Goal: Task Accomplishment & Management: Manage account settings

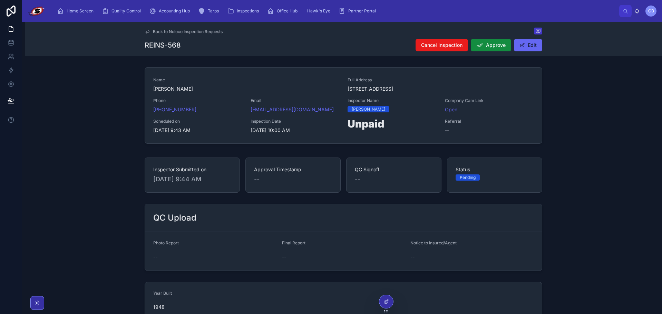
scroll to position [571, 0]
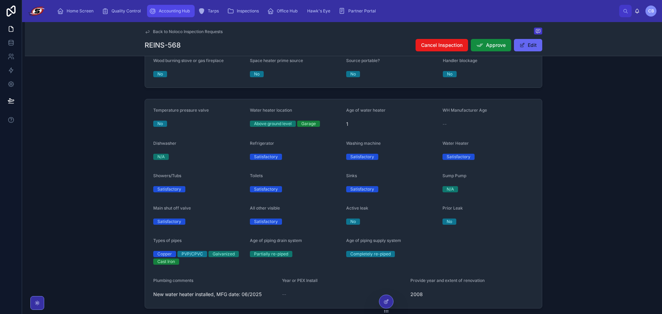
click at [160, 11] on span "Accounting Hub" at bounding box center [174, 11] width 31 height 6
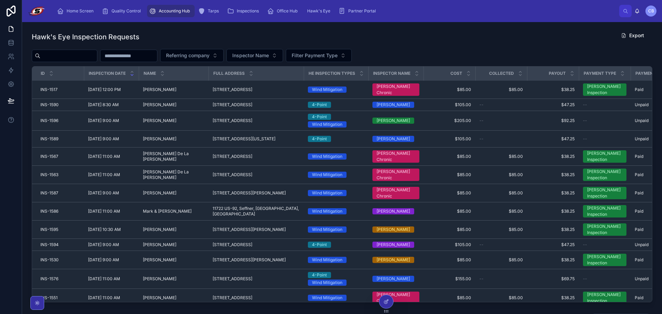
scroll to position [35, 0]
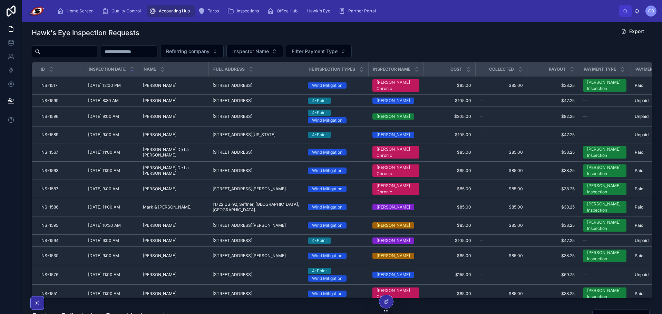
click at [73, 67] on div "ID" at bounding box center [57, 69] width 51 height 13
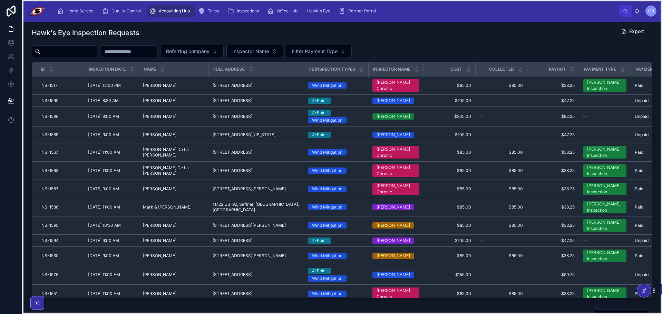
drag, startPoint x: 386, startPoint y: 310, endPoint x: 644, endPoint y: 299, distance: 258.0
drag, startPoint x: 657, startPoint y: 292, endPoint x: 632, endPoint y: 302, distance: 26.7
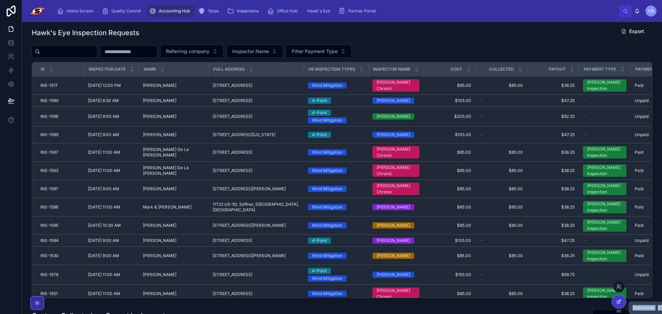
click at [621, 302] on icon at bounding box center [619, 302] width 6 height 6
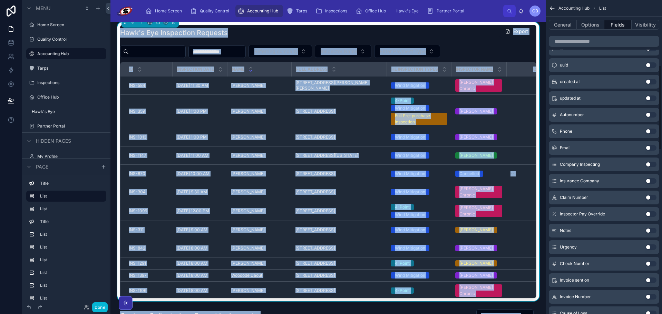
scroll to position [276, 0]
click at [650, 147] on button "Use setting" at bounding box center [650, 147] width 11 height 6
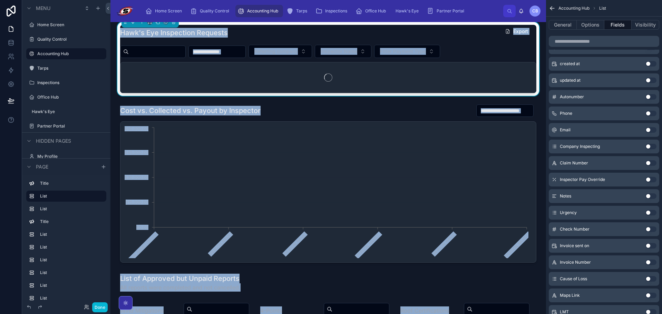
scroll to position [293, 0]
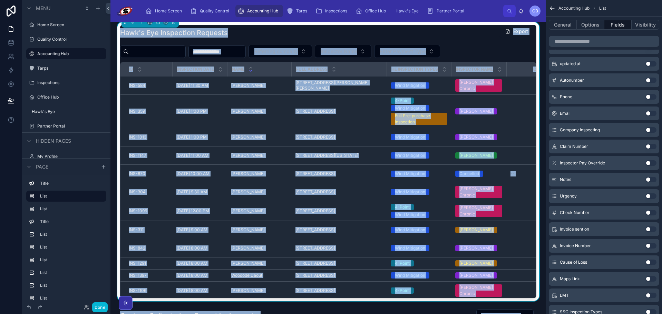
click at [650, 129] on button "Use setting" at bounding box center [650, 130] width 11 height 6
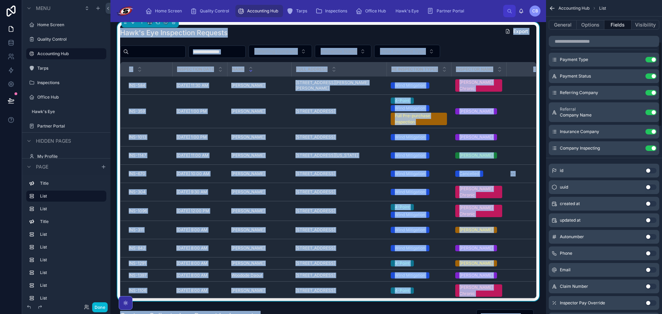
scroll to position [157, 0]
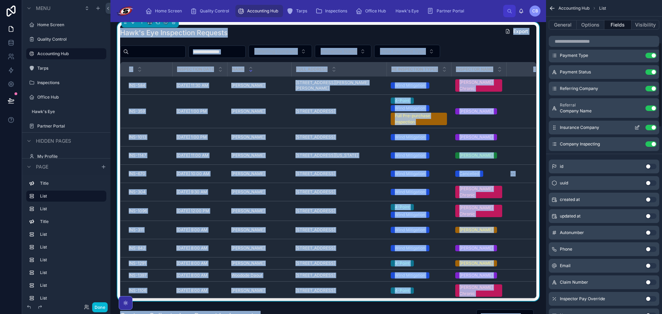
click at [647, 127] on button "Use setting" at bounding box center [650, 128] width 11 height 6
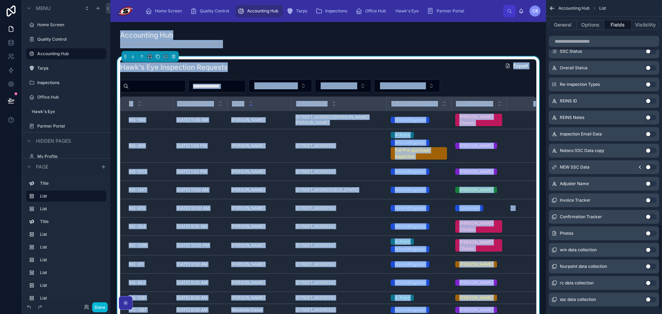
scroll to position [847, 0]
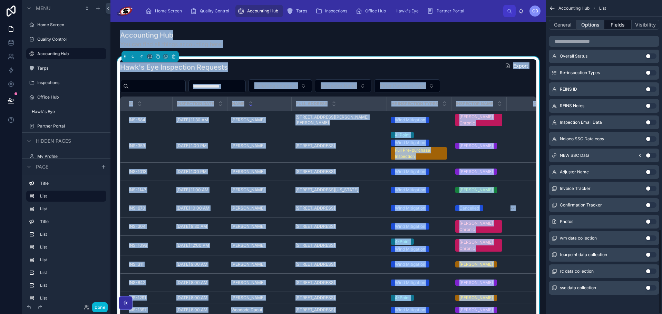
click at [591, 22] on button "Options" at bounding box center [591, 25] width 28 height 10
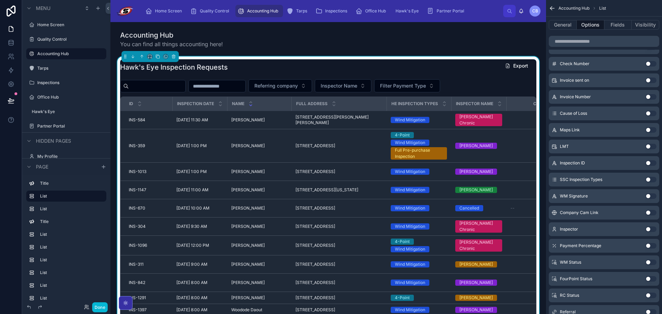
click at [476, 67] on div "Hawk's Eye Inspection Requests Export" at bounding box center [328, 67] width 416 height 16
click at [585, 26] on button "Options" at bounding box center [591, 25] width 28 height 10
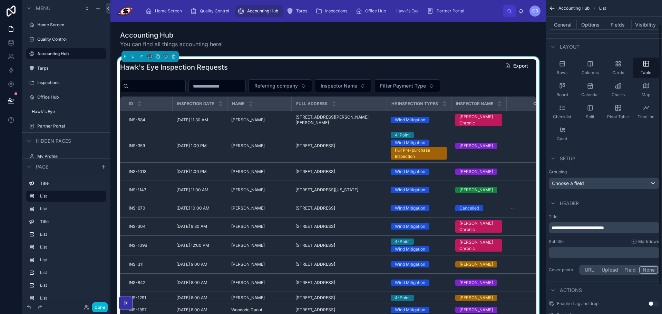
scroll to position [0, 0]
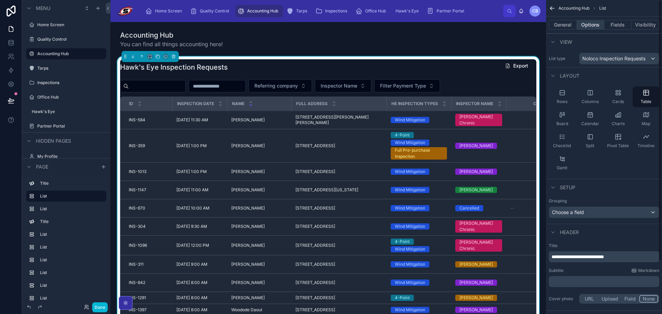
click at [592, 21] on button "Options" at bounding box center [591, 25] width 28 height 10
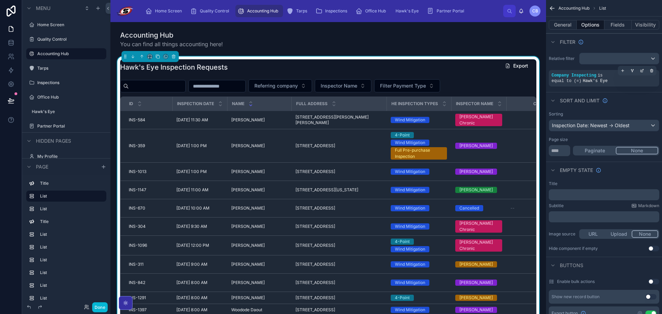
click at [602, 75] on span "is equal to (=)" at bounding box center [576, 78] width 51 height 10
click at [651, 69] on icon "scrollable content" at bounding box center [651, 69] width 1 height 1
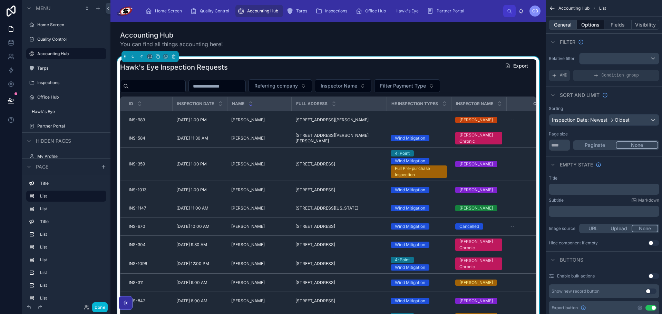
click at [563, 26] on button "General" at bounding box center [563, 25] width 28 height 10
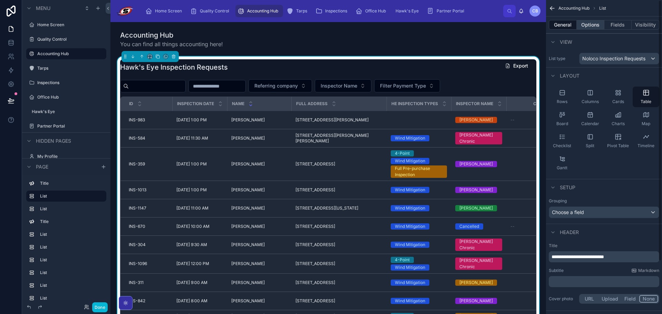
click at [585, 24] on button "Options" at bounding box center [591, 25] width 28 height 10
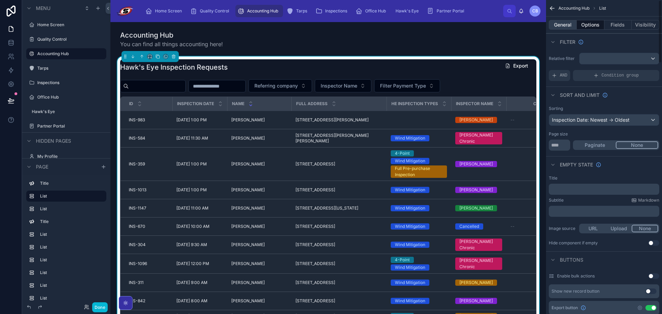
click at [565, 27] on button "General" at bounding box center [563, 25] width 28 height 10
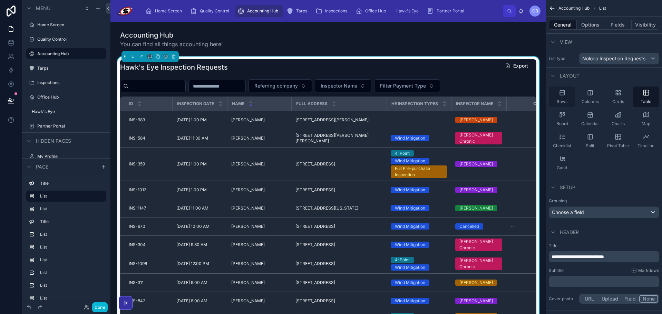
click at [567, 95] on div "Rows" at bounding box center [562, 97] width 27 height 21
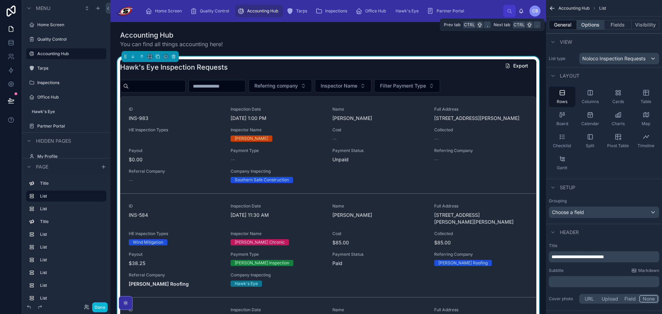
click at [587, 23] on button "Options" at bounding box center [591, 25] width 28 height 10
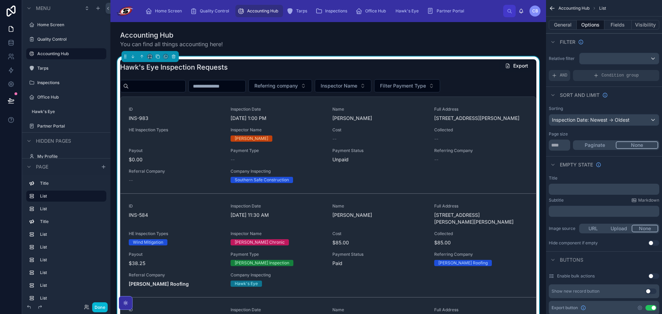
click at [514, 66] on button "Export" at bounding box center [516, 66] width 34 height 12
click at [567, 25] on button "General" at bounding box center [563, 25] width 28 height 10
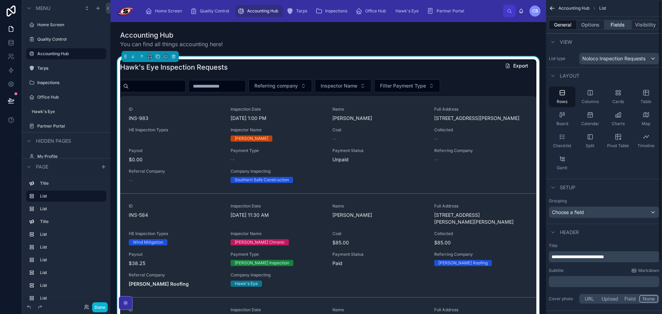
click at [616, 22] on button "Fields" at bounding box center [618, 25] width 28 height 10
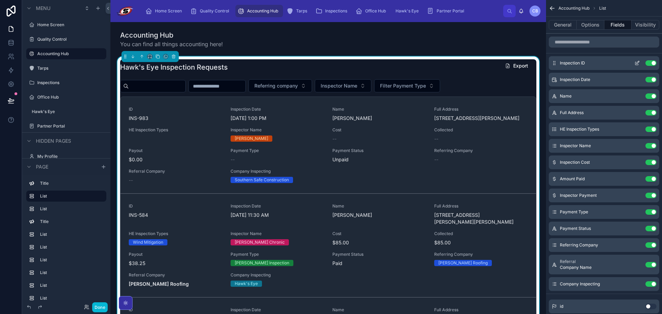
click at [652, 64] on button "Use setting" at bounding box center [650, 63] width 11 height 6
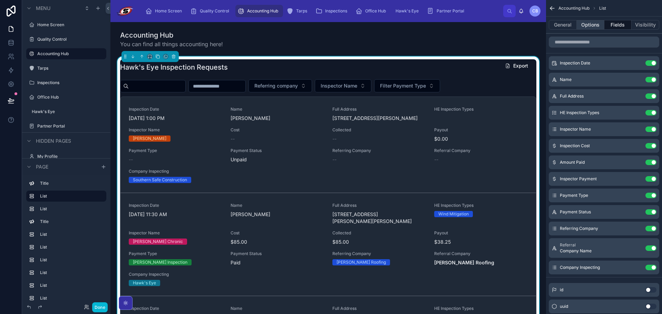
click at [593, 28] on button "Options" at bounding box center [591, 25] width 28 height 10
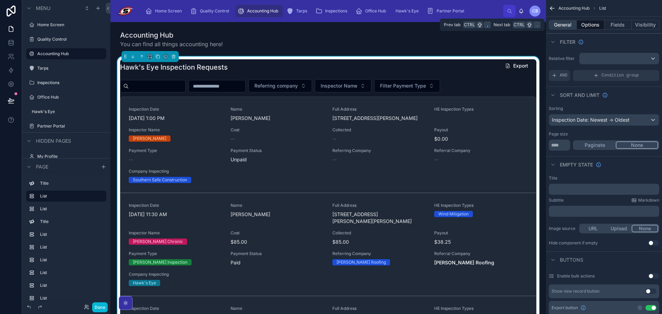
click at [565, 25] on button "General" at bounding box center [563, 25] width 28 height 10
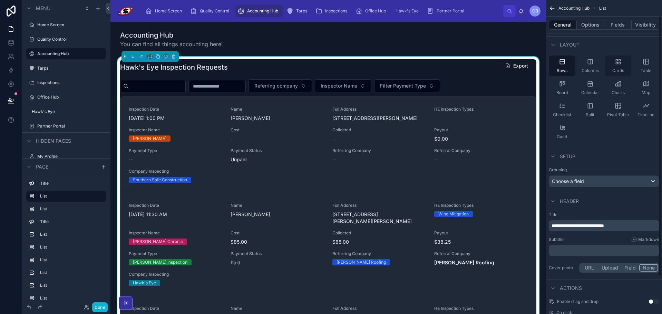
scroll to position [63, 0]
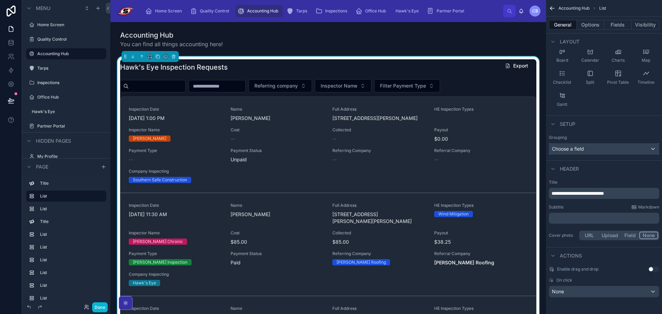
click at [595, 146] on div "Choose a field" at bounding box center [604, 149] width 110 height 11
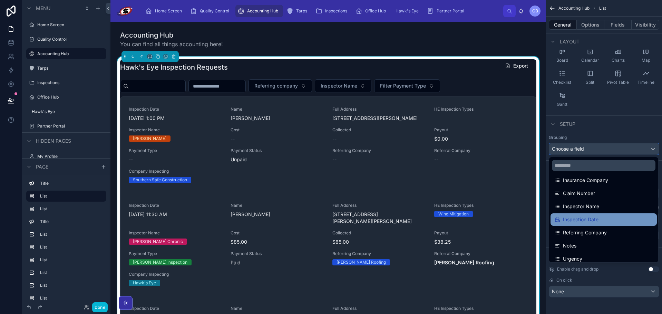
scroll to position [138, 0]
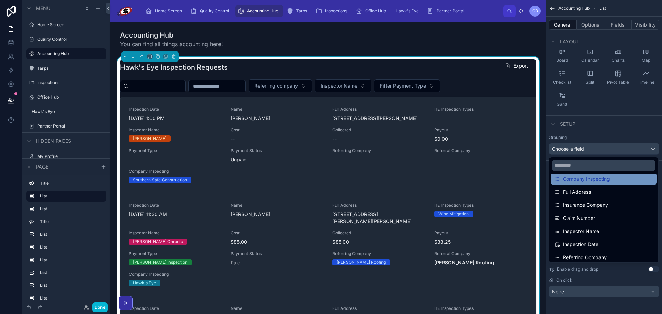
click at [604, 180] on span "Company Inspecting" at bounding box center [586, 179] width 47 height 8
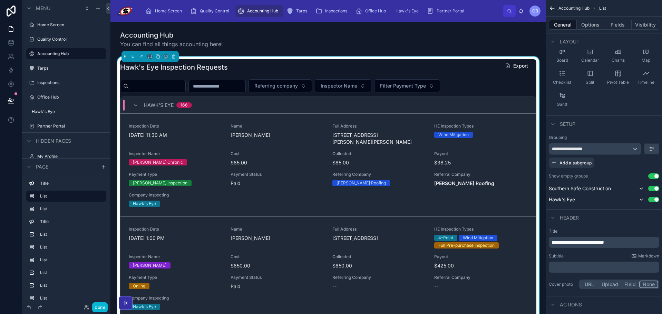
click at [655, 177] on button "Use setting" at bounding box center [653, 177] width 11 height 6
click at [584, 25] on button "Options" at bounding box center [591, 25] width 28 height 10
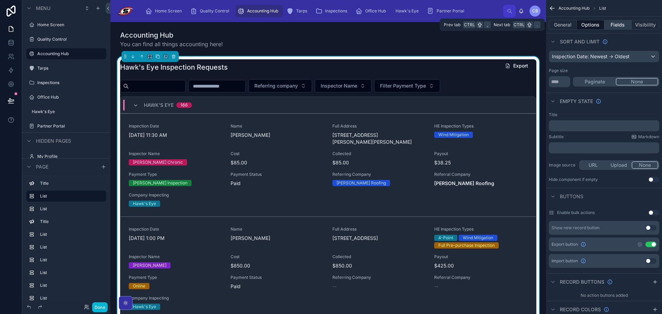
click at [612, 22] on button "Fields" at bounding box center [618, 25] width 28 height 10
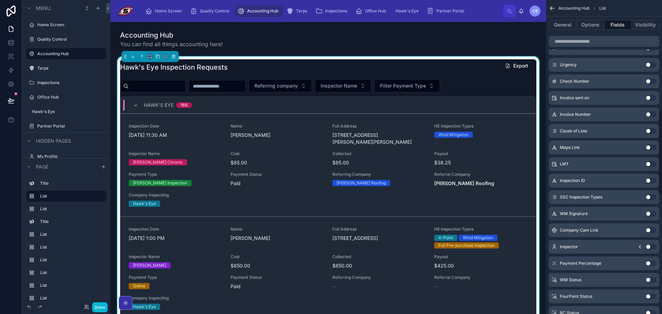
scroll to position [409, 0]
click at [649, 194] on button "Use setting" at bounding box center [650, 197] width 11 height 6
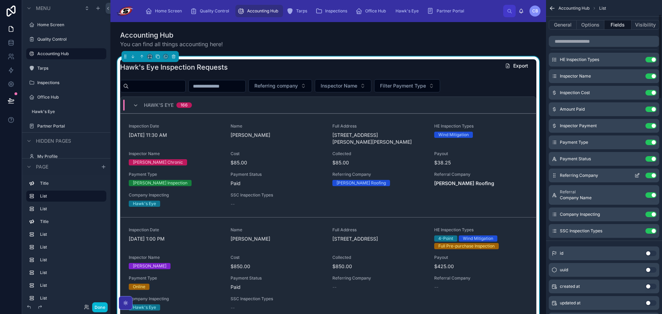
scroll to position [19, 0]
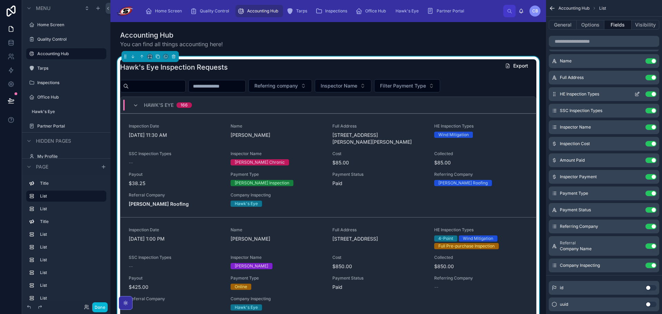
click at [637, 94] on icon "scrollable content" at bounding box center [637, 94] width 6 height 6
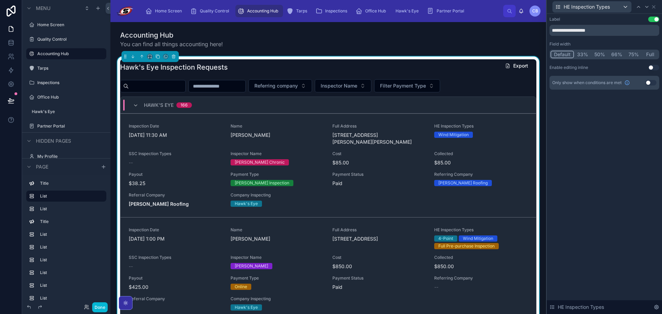
drag, startPoint x: 644, startPoint y: 83, endPoint x: 649, endPoint y: 81, distance: 5.8
click at [646, 83] on div "Only show when conditions are met Use setting" at bounding box center [604, 83] width 110 height 14
click at [651, 81] on button "Use setting" at bounding box center [650, 83] width 11 height 6
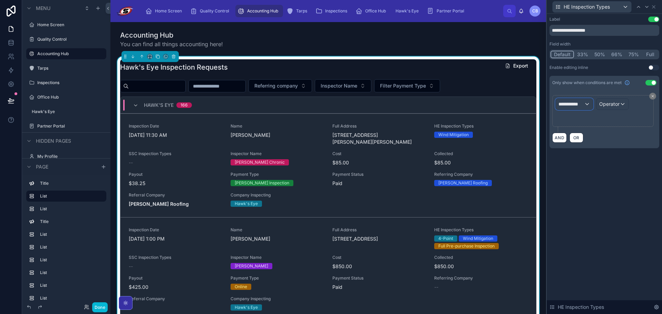
click at [589, 102] on div "**********" at bounding box center [574, 104] width 37 height 11
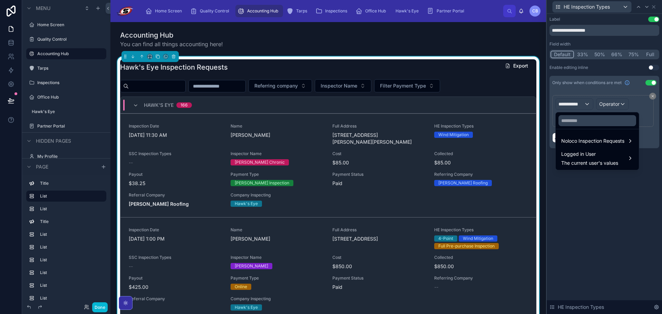
click at [575, 129] on div at bounding box center [597, 120] width 83 height 17
click at [578, 121] on input "text" at bounding box center [597, 120] width 78 height 11
click at [582, 141] on span "Noloco Inspection Requests" at bounding box center [592, 141] width 63 height 8
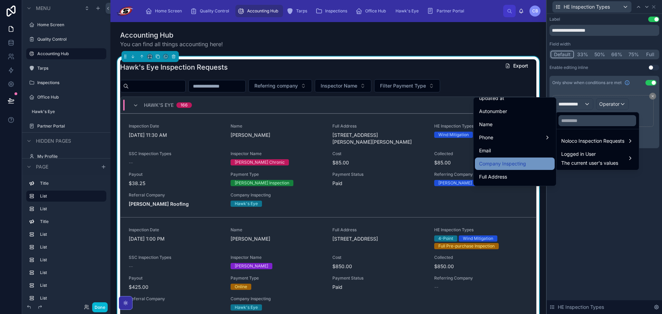
scroll to position [69, 0]
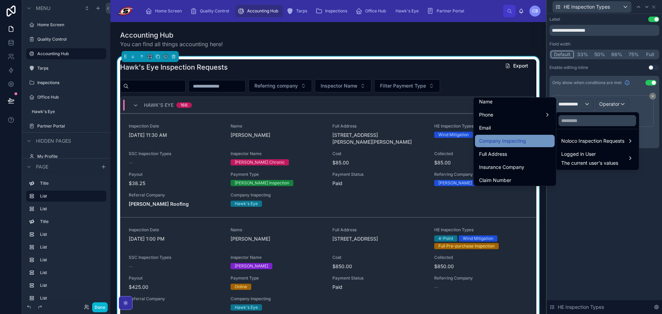
click at [503, 141] on span "Company Inspecting" at bounding box center [502, 141] width 47 height 8
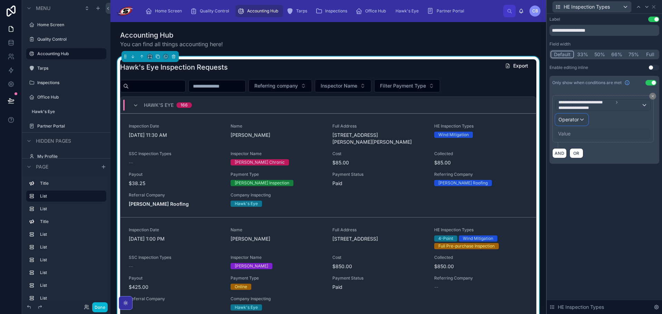
click at [573, 118] on span "Operator" at bounding box center [568, 120] width 20 height 6
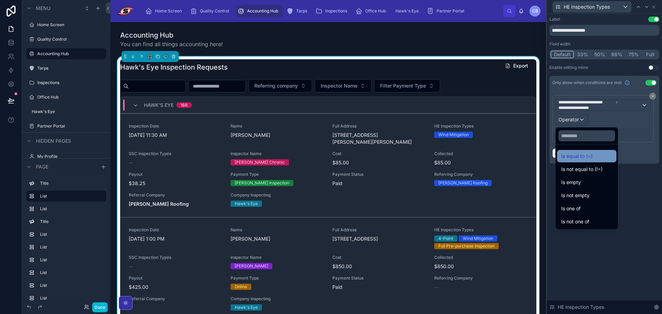
click at [580, 157] on span "Is equal to (=)" at bounding box center [576, 156] width 31 height 8
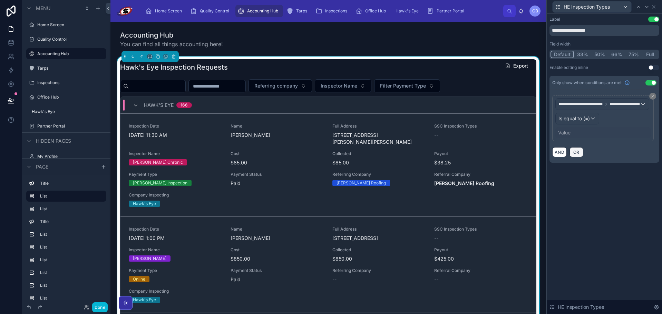
click at [569, 131] on div "Value" at bounding box center [564, 132] width 12 height 7
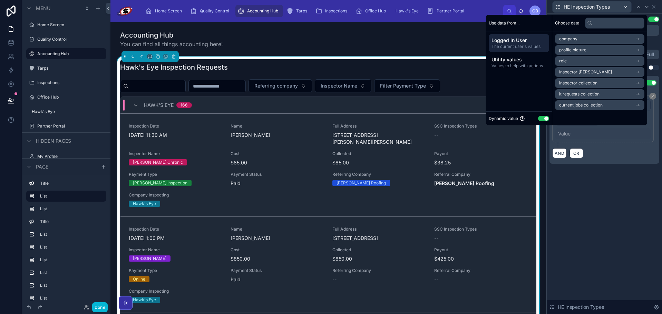
click at [540, 122] on div "Dynamic value Use setting" at bounding box center [519, 119] width 60 height 8
click at [541, 119] on button "Use setting" at bounding box center [543, 119] width 11 height 6
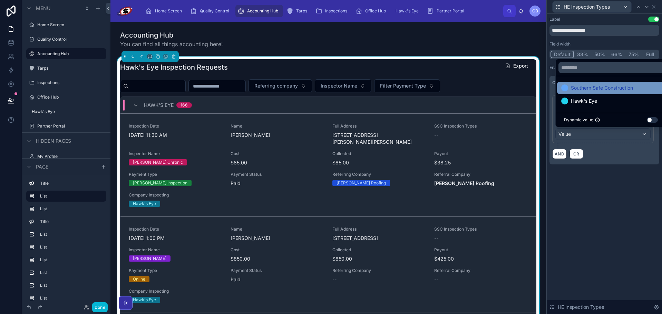
click at [578, 88] on span "Southern Safe Construction" at bounding box center [602, 88] width 62 height 8
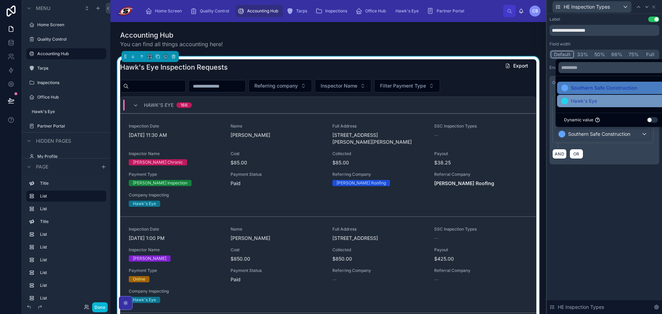
click at [580, 99] on span "Hawk's Eye" at bounding box center [584, 101] width 26 height 8
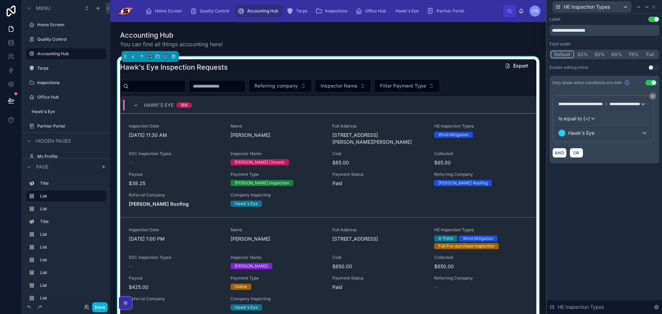
click at [613, 145] on div "**********" at bounding box center [604, 121] width 104 height 52
click at [648, 6] on icon at bounding box center [646, 6] width 3 height 1
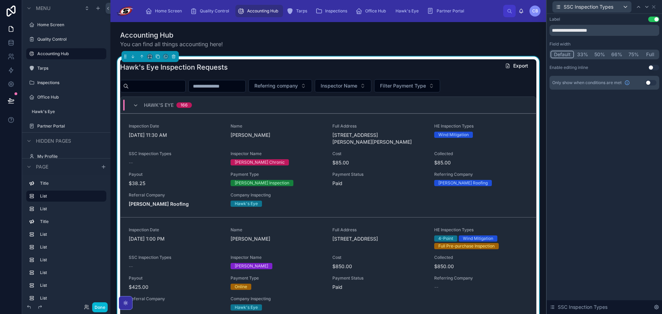
click at [648, 84] on button "Use setting" at bounding box center [650, 83] width 11 height 6
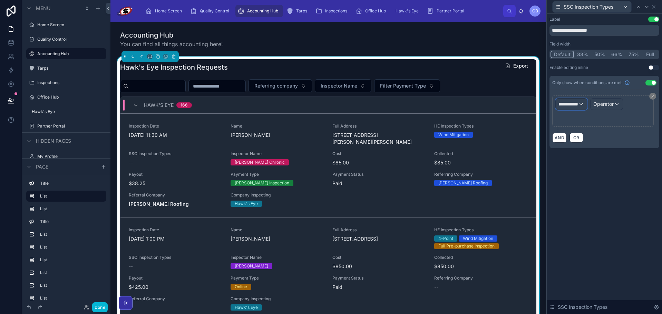
click at [587, 103] on div "**********" at bounding box center [571, 104] width 31 height 11
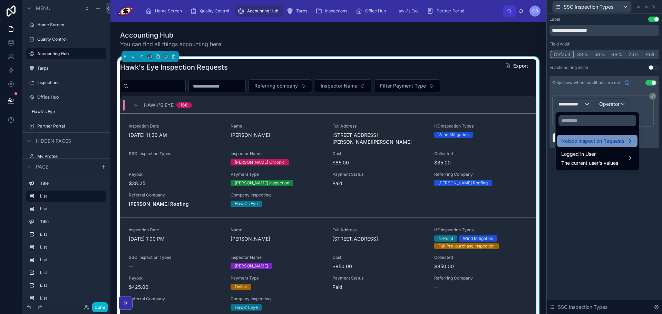
click at [587, 141] on span "Noloco Inspection Requests" at bounding box center [592, 141] width 63 height 8
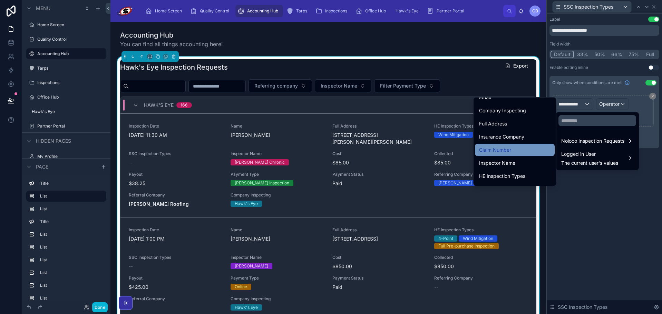
scroll to position [104, 0]
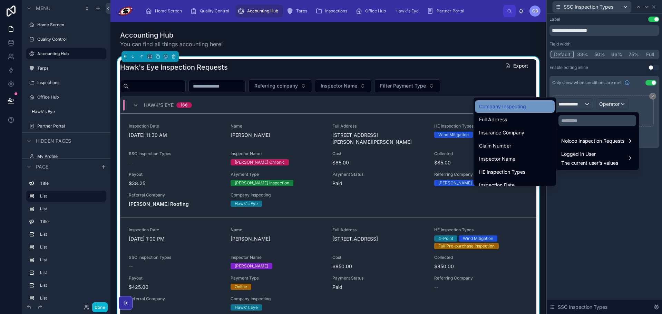
click at [503, 109] on span "Company Inspecting" at bounding box center [502, 106] width 47 height 8
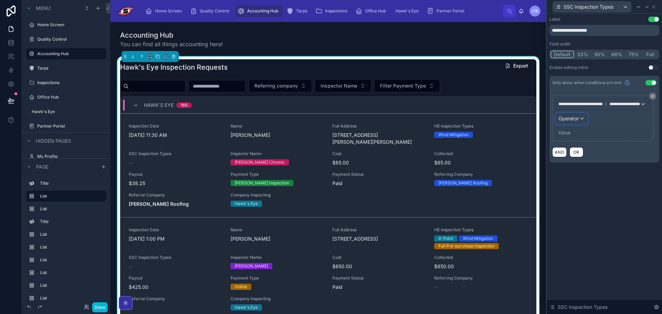
click at [575, 116] on span "Operator" at bounding box center [568, 119] width 20 height 6
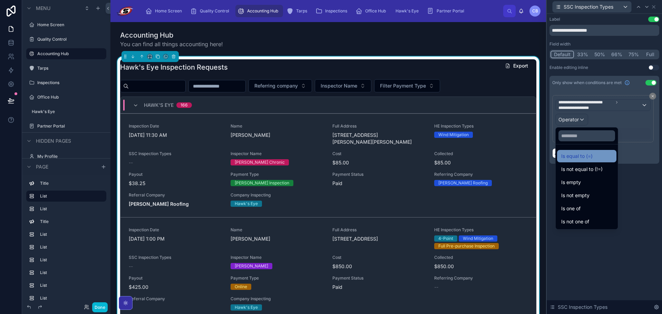
click at [574, 159] on span "Is equal to (=)" at bounding box center [576, 156] width 31 height 8
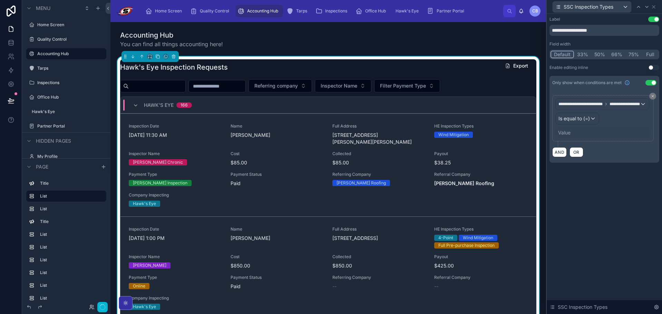
click at [564, 132] on div "Value" at bounding box center [564, 132] width 12 height 7
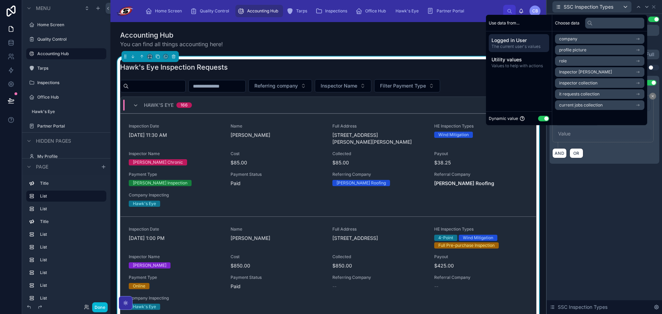
click at [538, 119] on button "Use setting" at bounding box center [543, 119] width 11 height 6
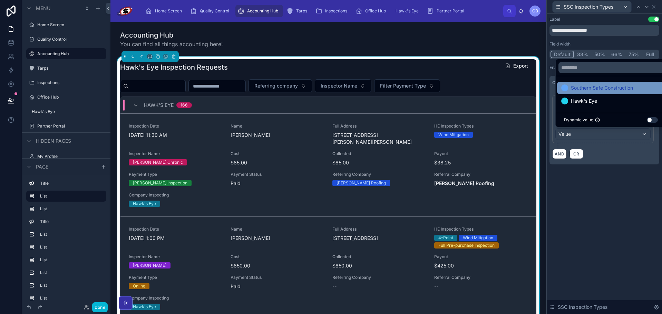
click at [589, 92] on div "Southern Safe Construction" at bounding box center [611, 88] width 108 height 12
click at [615, 186] on div "**********" at bounding box center [604, 164] width 115 height 301
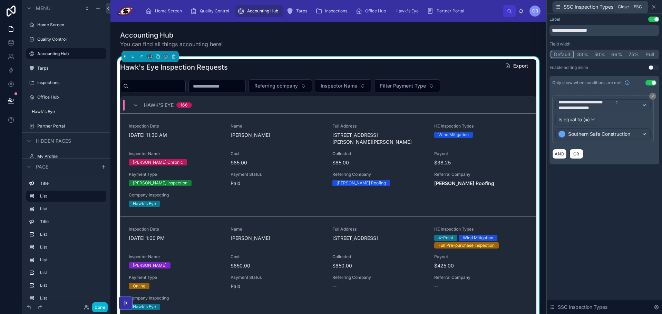
click at [655, 6] on icon at bounding box center [653, 7] width 3 height 3
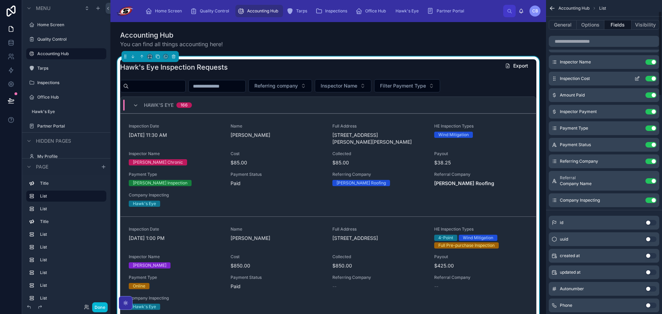
scroll to position [88, 0]
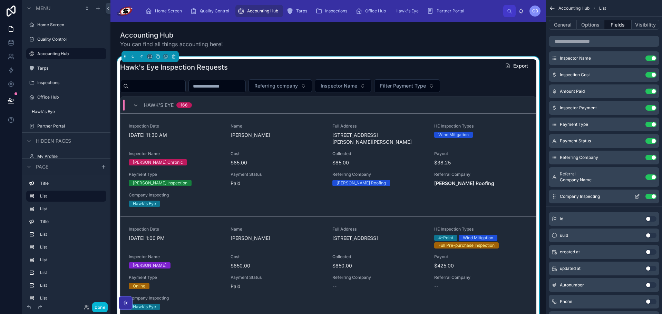
click at [638, 197] on icon "scrollable content" at bounding box center [637, 197] width 6 height 6
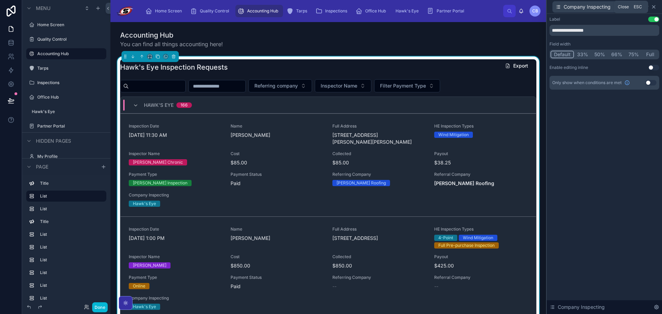
click at [652, 5] on icon at bounding box center [654, 7] width 6 height 6
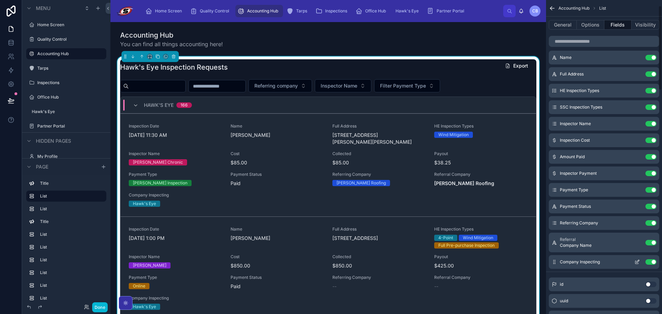
scroll to position [19, 0]
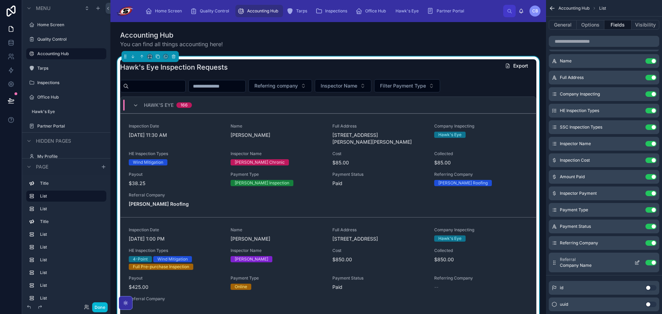
click at [636, 263] on icon "scrollable content" at bounding box center [637, 263] width 6 height 6
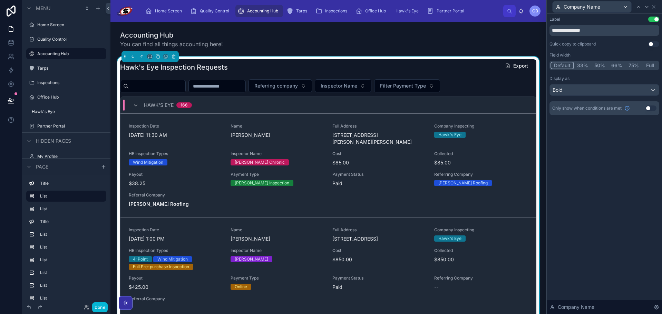
click at [656, 7] on div "Company Name" at bounding box center [604, 6] width 110 height 13
click at [655, 7] on icon at bounding box center [654, 7] width 6 height 6
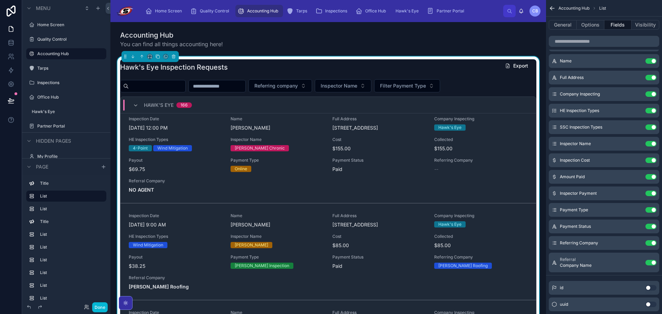
scroll to position [552, 0]
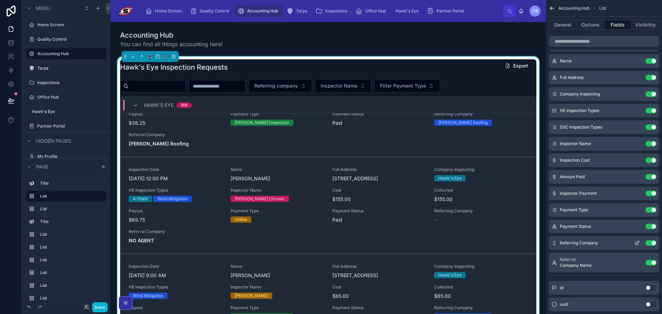
click at [650, 242] on button "Use setting" at bounding box center [650, 244] width 11 height 6
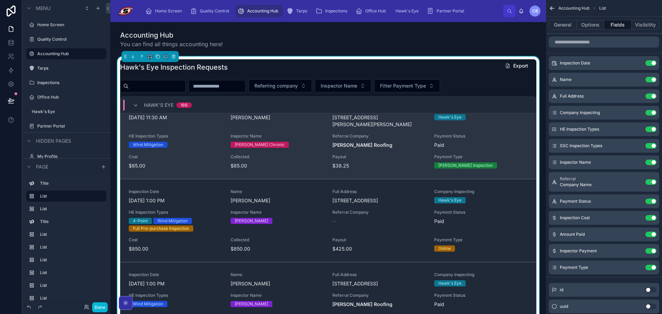
scroll to position [35, 0]
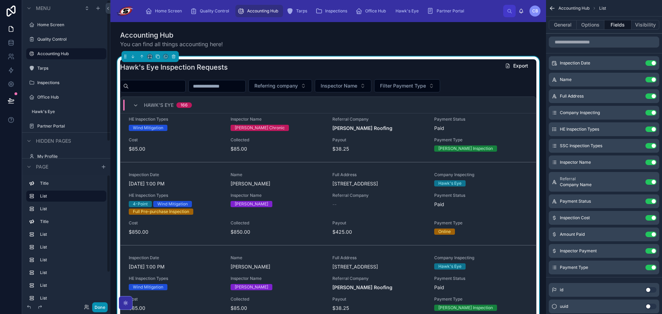
click at [102, 308] on button "Done" at bounding box center [100, 308] width 16 height 10
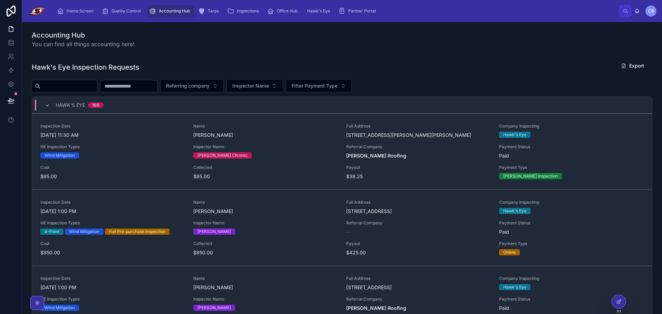
click at [13, 104] on icon at bounding box center [10, 104] width 5 height 0
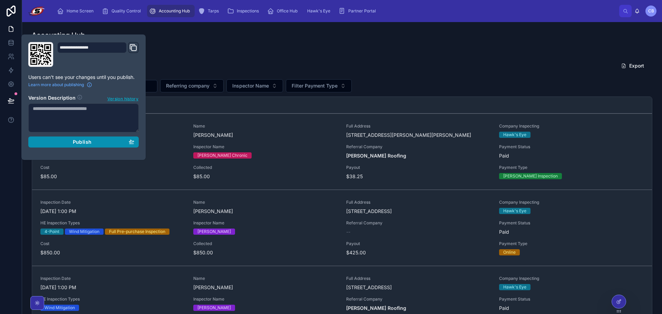
click at [58, 142] on div "Publish" at bounding box center [83, 142] width 101 height 6
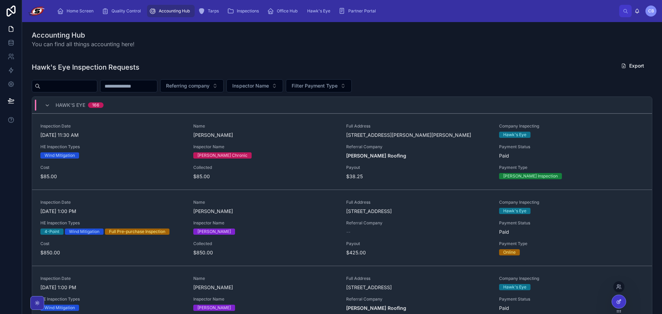
click at [616, 304] on icon at bounding box center [619, 302] width 6 height 6
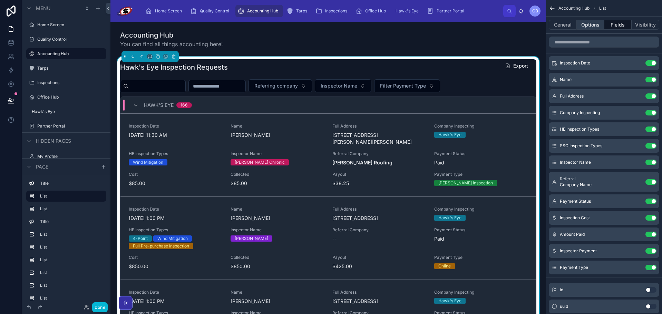
click at [597, 23] on button "Options" at bounding box center [591, 25] width 28 height 10
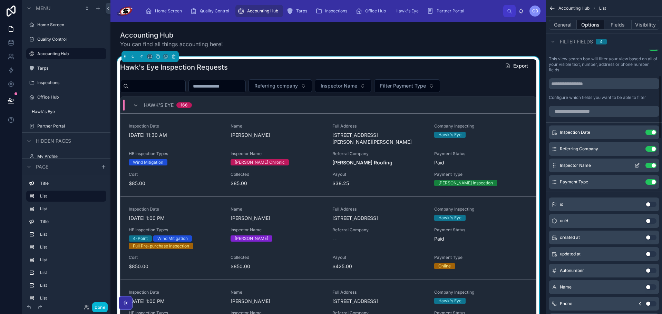
scroll to position [345, 0]
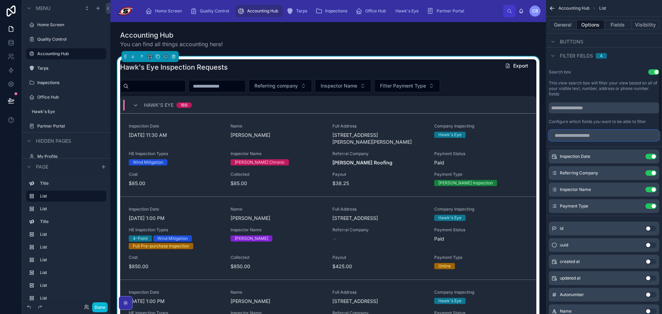
click at [601, 136] on input "scrollable content" at bounding box center [604, 135] width 110 height 11
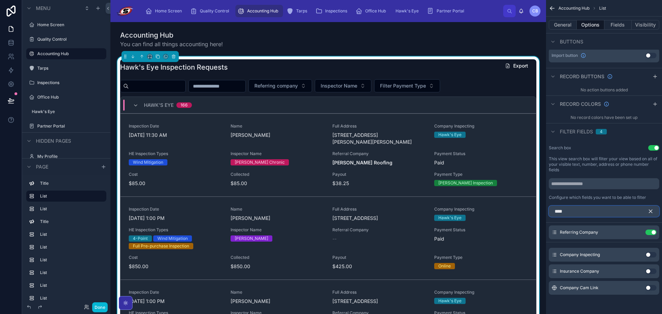
type input "****"
click at [656, 256] on button "Use setting" at bounding box center [650, 255] width 11 height 6
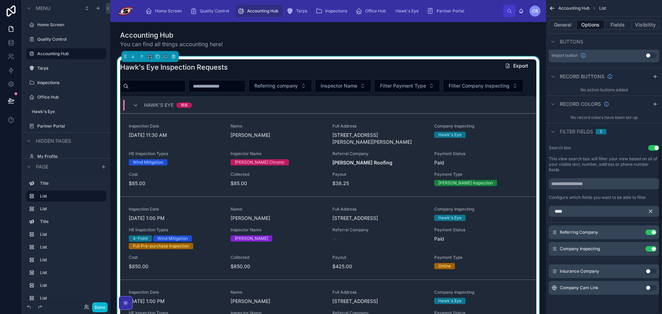
click at [555, 9] on icon "scrollable content" at bounding box center [552, 8] width 7 height 7
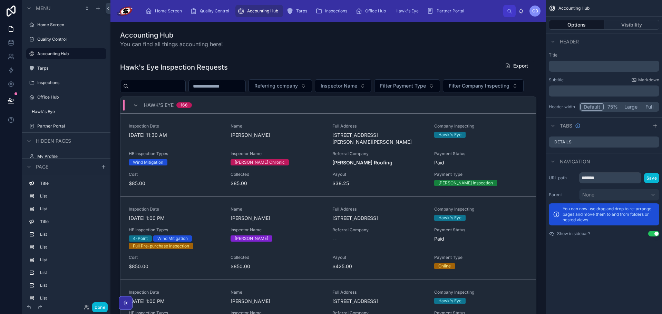
scroll to position [0, 0]
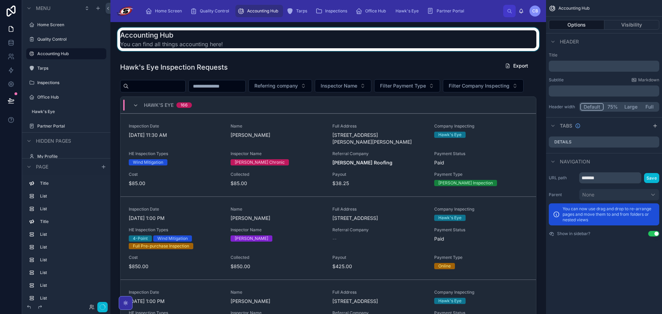
click at [462, 40] on div at bounding box center [328, 39] width 424 height 23
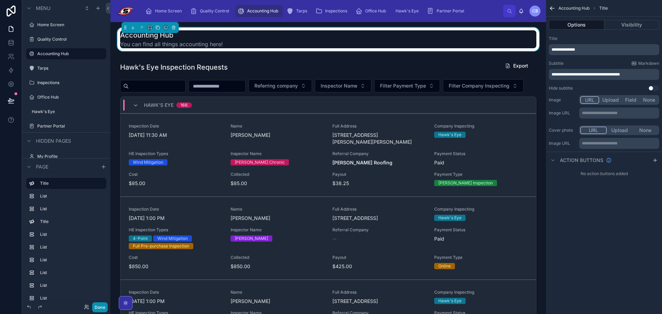
click at [98, 307] on button "Done" at bounding box center [100, 308] width 16 height 10
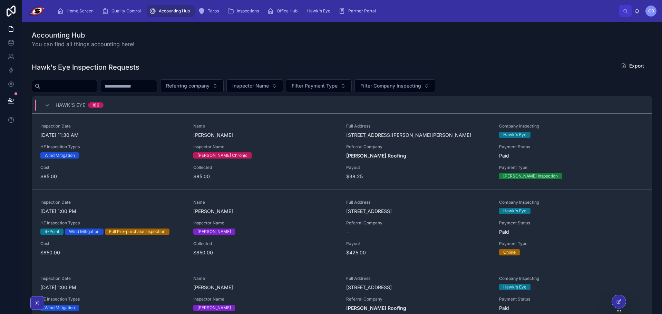
click at [342, 62] on div "Hawk's Eye Inspection Requests Export" at bounding box center [342, 67] width 620 height 16
click at [157, 89] on input "text" at bounding box center [128, 86] width 57 height 10
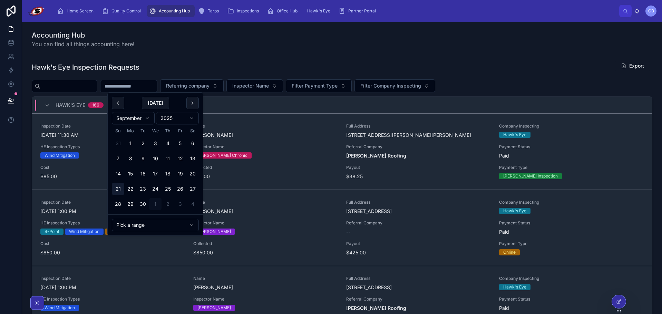
click at [120, 191] on button "21" at bounding box center [118, 189] width 12 height 12
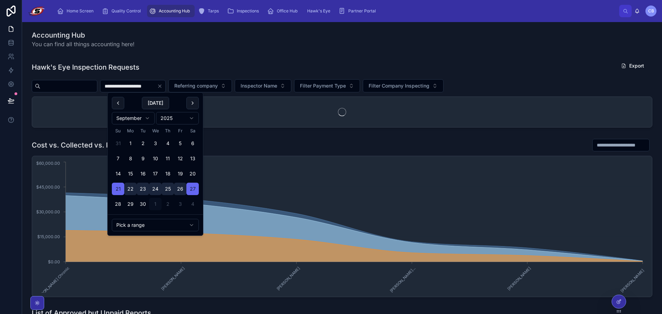
type input "**********"
click at [291, 46] on div "Accounting Hub You can find all things accounting here!" at bounding box center [342, 39] width 620 height 18
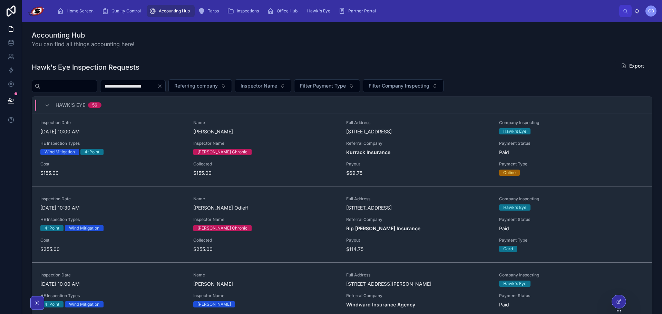
scroll to position [932, 0]
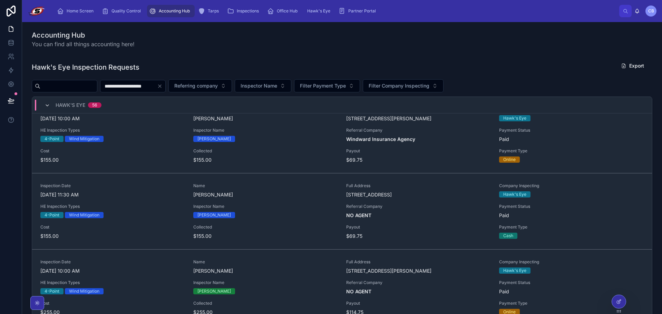
click at [48, 103] on icon at bounding box center [48, 106] width 6 height 6
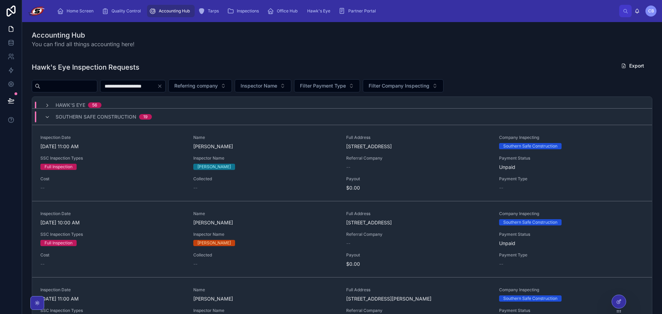
scroll to position [0, 0]
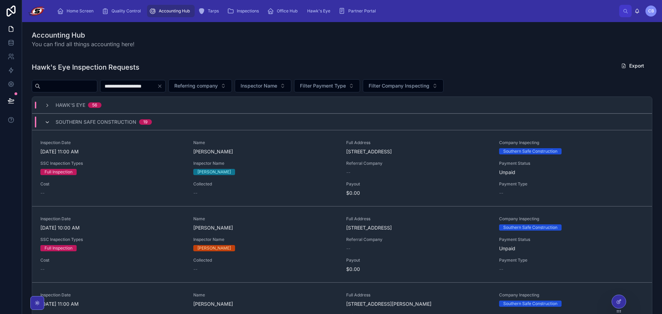
click at [48, 122] on icon at bounding box center [48, 123] width 6 height 6
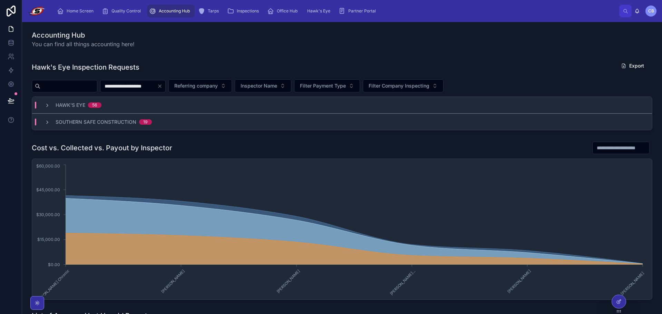
click at [49, 119] on div "Southern Safe Construction 19" at bounding box center [98, 122] width 107 height 7
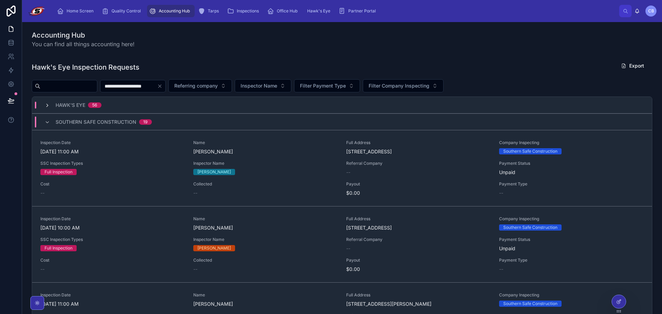
click at [49, 104] on icon at bounding box center [48, 106] width 6 height 6
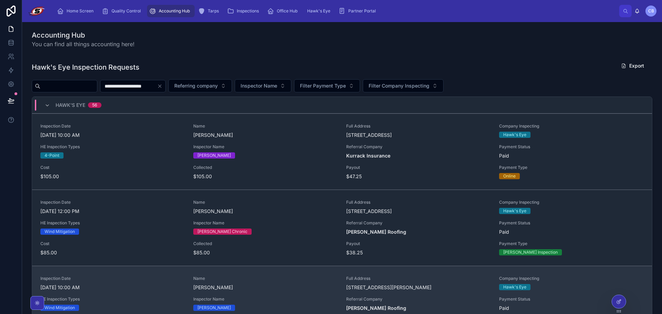
click at [627, 299] on span "Payment Status" at bounding box center [571, 300] width 145 height 6
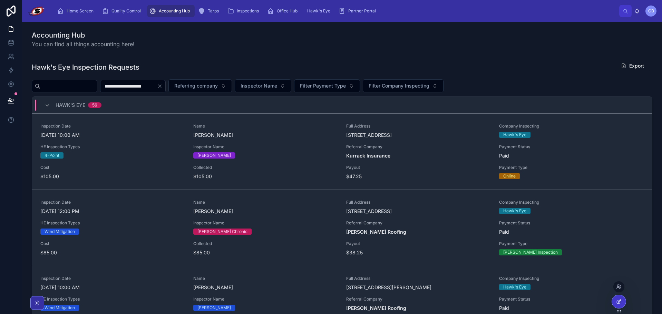
click at [619, 302] on icon at bounding box center [619, 301] width 3 height 3
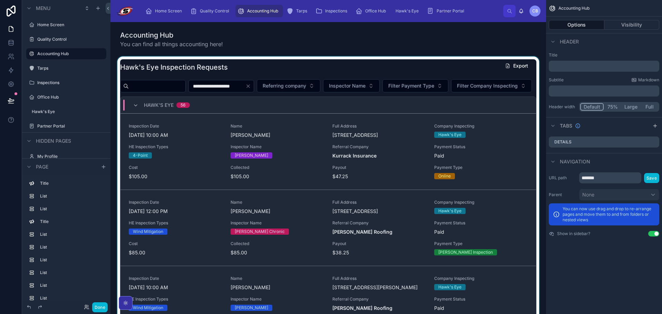
click at [331, 114] on div "Hawk's Eye 56" at bounding box center [327, 105] width 415 height 17
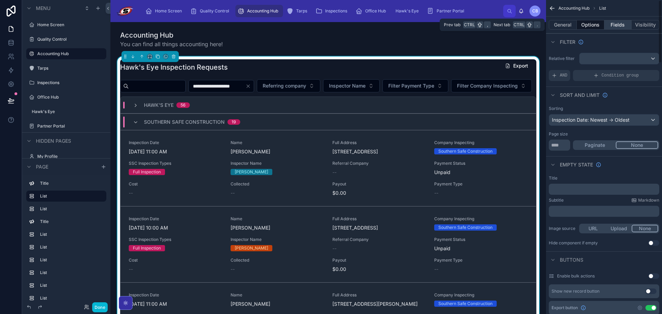
click at [609, 24] on button "Fields" at bounding box center [618, 25] width 28 height 10
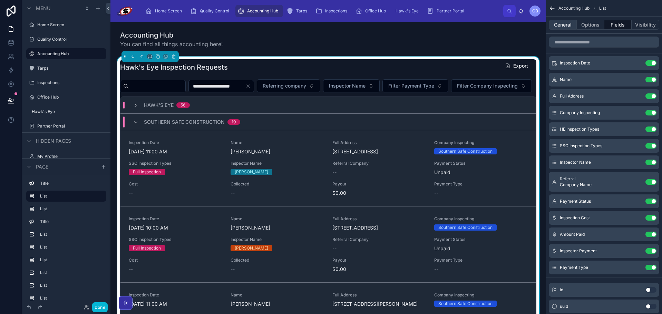
click at [570, 26] on button "General" at bounding box center [563, 25] width 28 height 10
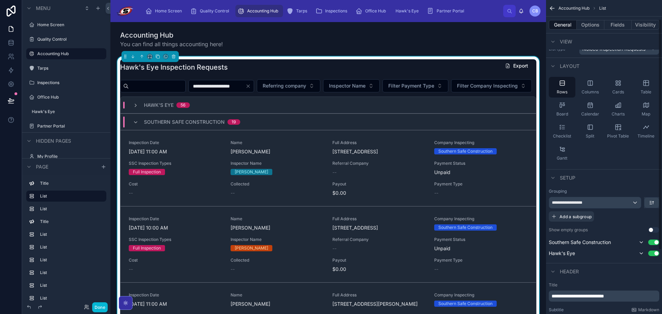
scroll to position [69, 0]
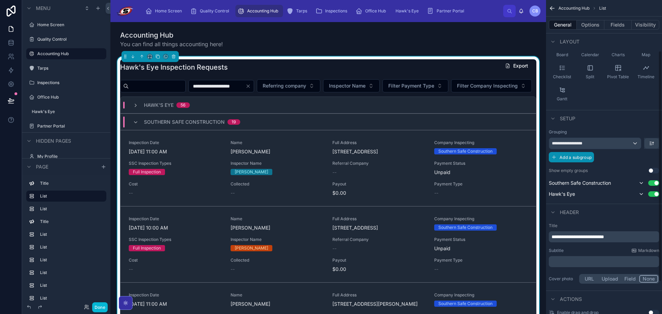
click at [577, 160] on button "Add a subgroup" at bounding box center [571, 157] width 45 height 10
click at [592, 158] on div "Choose a field" at bounding box center [595, 158] width 92 height 11
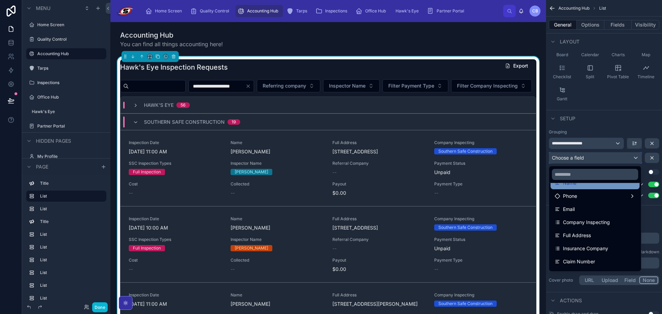
scroll to position [138, 0]
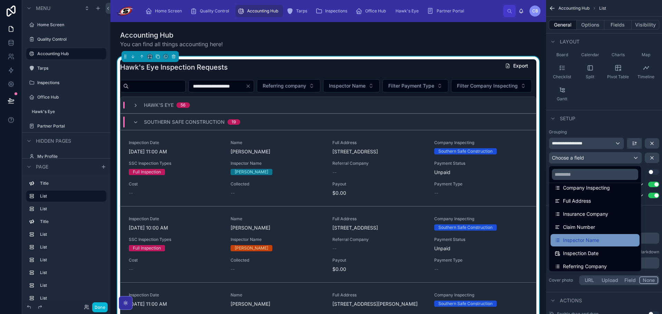
click at [603, 238] on div "Inspector Name" at bounding box center [594, 240] width 81 height 8
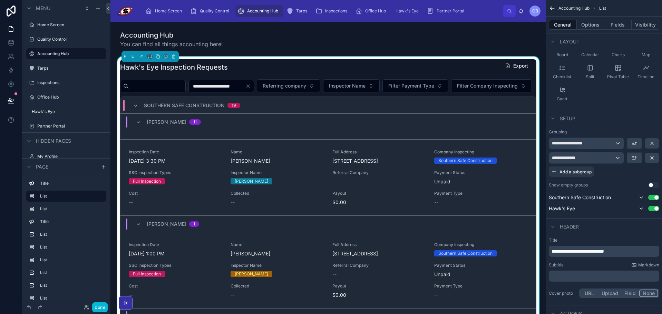
click at [135, 128] on div "[PERSON_NAME] 11" at bounding box center [168, 122] width 82 height 11
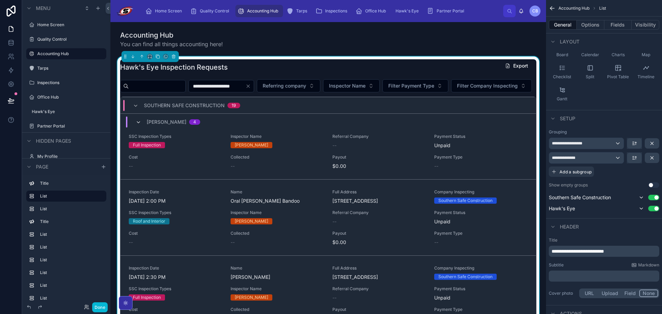
click at [141, 125] on icon at bounding box center [139, 123] width 6 height 6
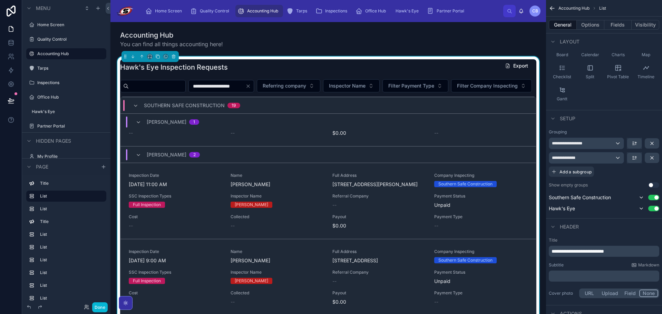
scroll to position [114, 0]
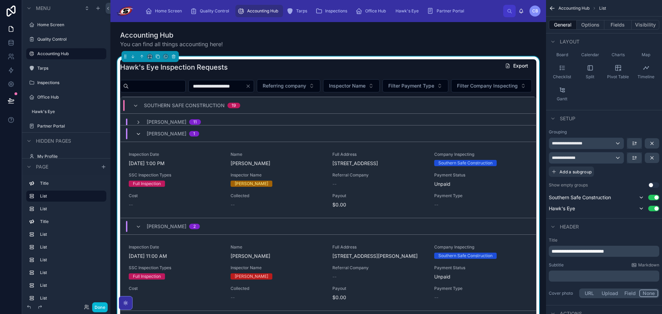
click at [140, 137] on icon at bounding box center [139, 134] width 6 height 6
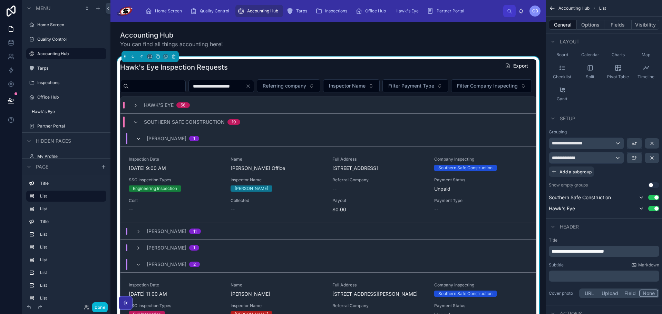
click at [140, 142] on icon at bounding box center [139, 139] width 6 height 6
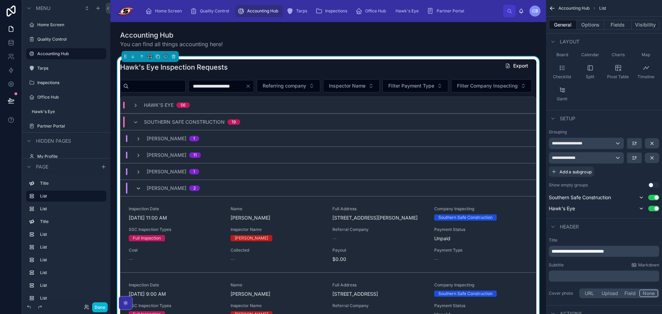
click at [138, 192] on icon at bounding box center [139, 189] width 6 height 6
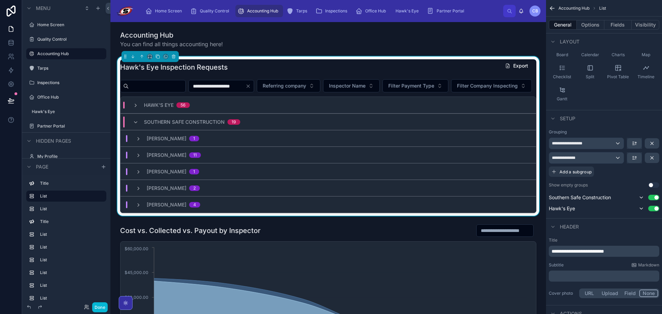
click at [135, 128] on div "Southern Safe Construction 19" at bounding box center [186, 122] width 107 height 11
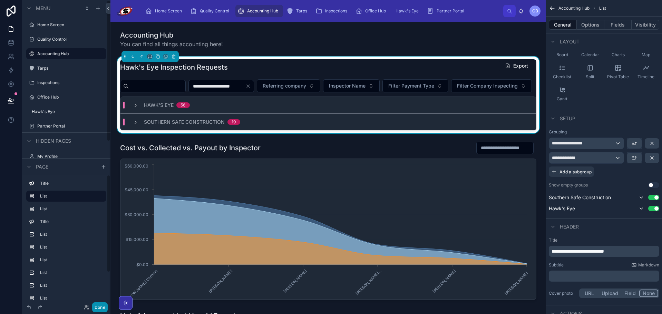
click at [101, 306] on button "Done" at bounding box center [100, 308] width 16 height 10
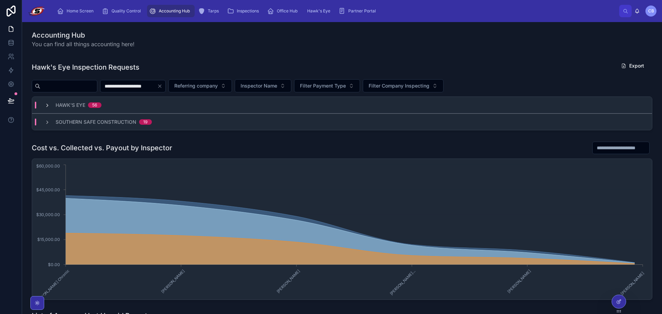
click at [48, 106] on icon at bounding box center [48, 106] width 6 height 6
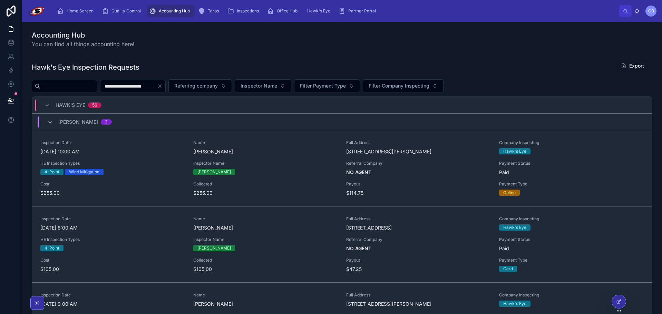
click at [615, 63] on button "Export" at bounding box center [632, 66] width 34 height 12
click at [415, 39] on div "Accounting Hub You can find all things accounting here!" at bounding box center [342, 39] width 620 height 18
click at [10, 99] on icon at bounding box center [11, 100] width 7 height 7
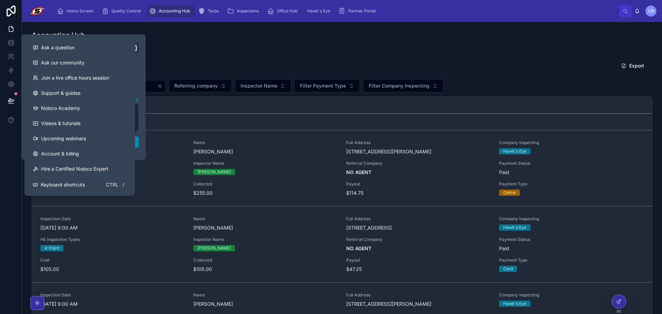
click at [137, 143] on button "Publish" at bounding box center [83, 142] width 110 height 11
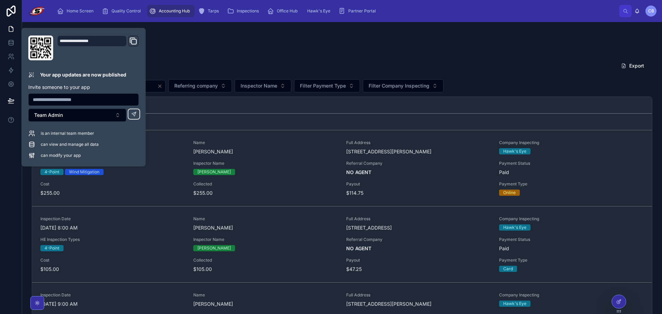
click at [338, 43] on div "Accounting Hub You can find all things accounting here!" at bounding box center [342, 39] width 620 height 18
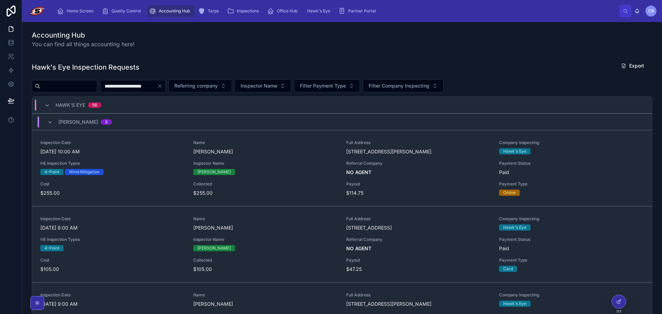
click at [503, 3] on div "Home Screen Quality Control Accounting Hub Tarps Inspections Office Hub Hawk's …" at bounding box center [335, 10] width 568 height 15
click at [427, 35] on div "Accounting Hub You can find all things accounting here!" at bounding box center [342, 39] width 620 height 18
click at [356, 51] on div "Accounting Hub You can find all things accounting here!" at bounding box center [342, 39] width 629 height 23
click at [360, 8] on span "Partner Portal" at bounding box center [362, 11] width 28 height 6
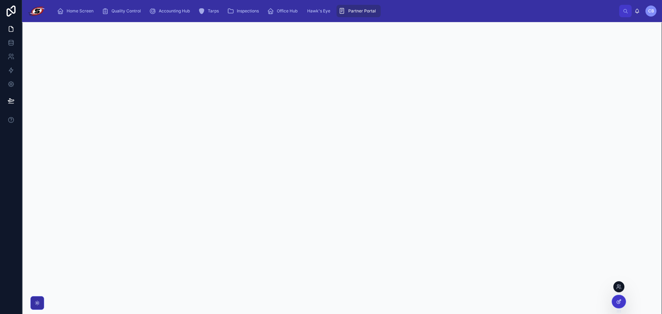
click at [625, 302] on div at bounding box center [619, 301] width 14 height 13
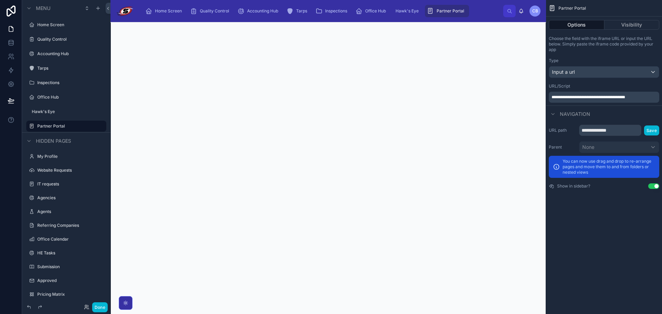
click at [265, 94] on div at bounding box center [327, 179] width 435 height 314
click at [101, 305] on button "Done" at bounding box center [100, 308] width 16 height 10
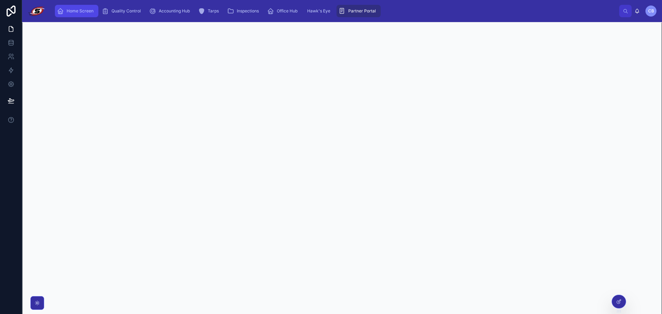
click at [89, 12] on span "Home Screen" at bounding box center [80, 11] width 27 height 6
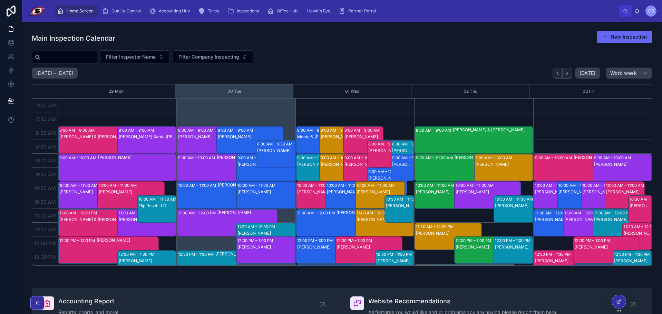
scroll to position [193, 0]
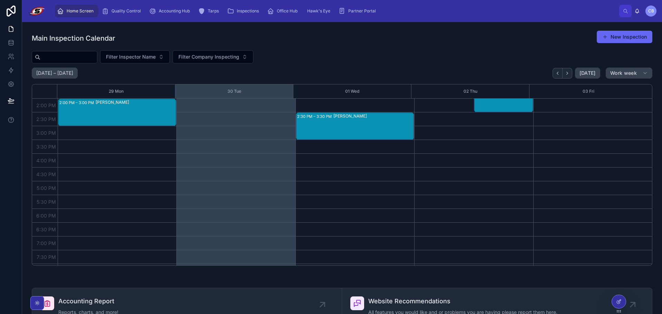
click at [18, 12] on link at bounding box center [11, 11] width 22 height 22
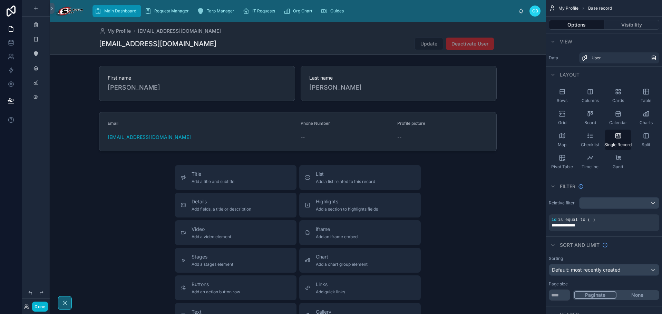
click at [128, 13] on span "Main Dashboard" at bounding box center [120, 11] width 32 height 6
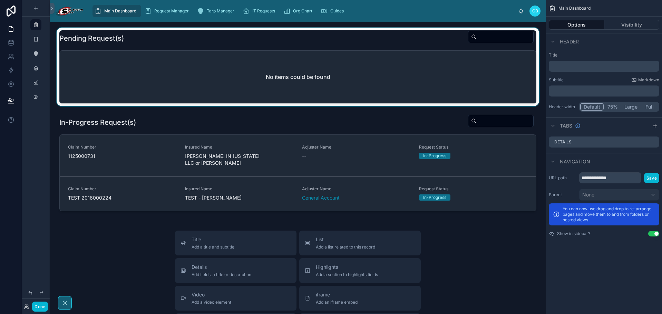
click at [240, 88] on div at bounding box center [297, 67] width 485 height 79
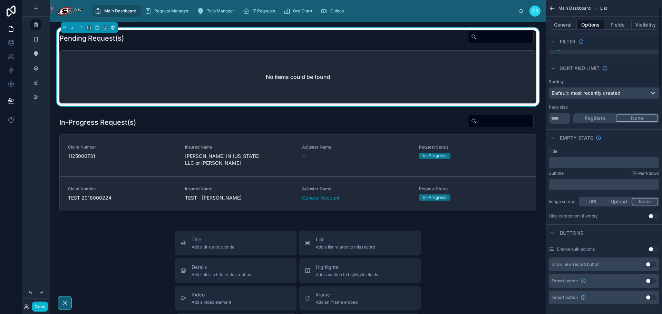
scroll to position [35, 0]
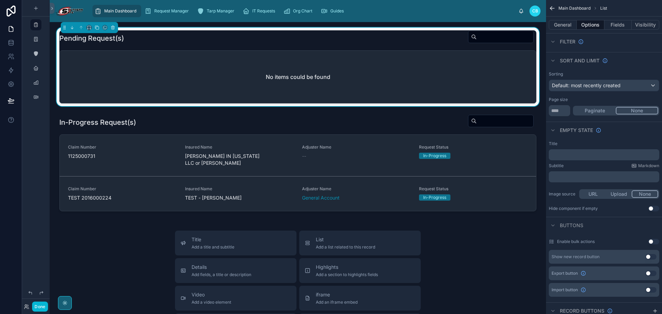
click at [597, 154] on p "﻿" at bounding box center [604, 155] width 106 height 6
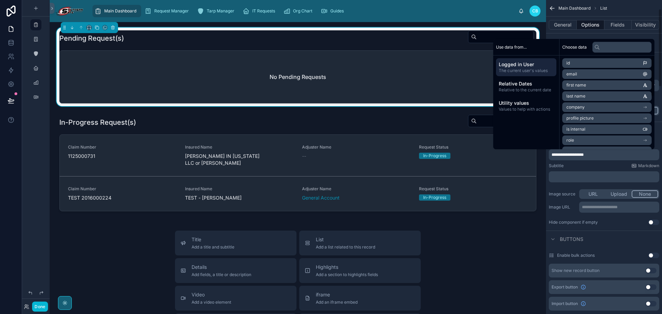
click at [546, 174] on div "**********" at bounding box center [604, 183] width 116 height 90
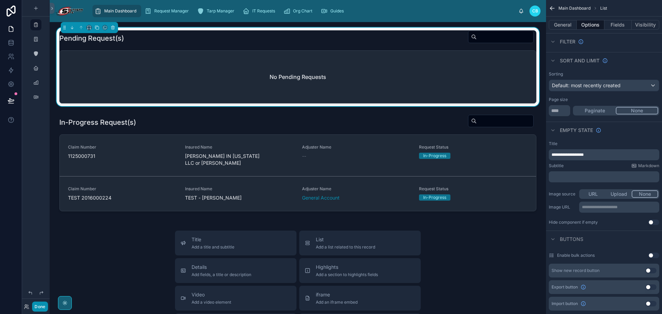
click at [45, 304] on button "Done" at bounding box center [40, 307] width 16 height 10
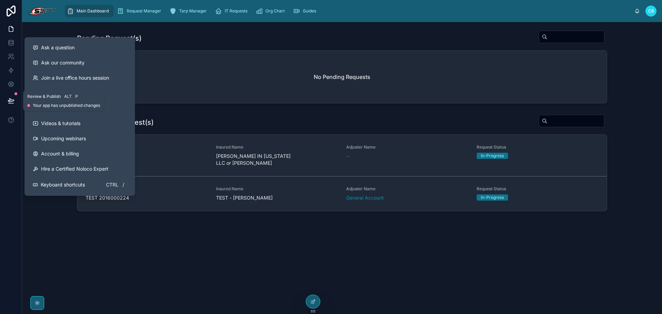
click at [10, 106] on button at bounding box center [10, 100] width 15 height 19
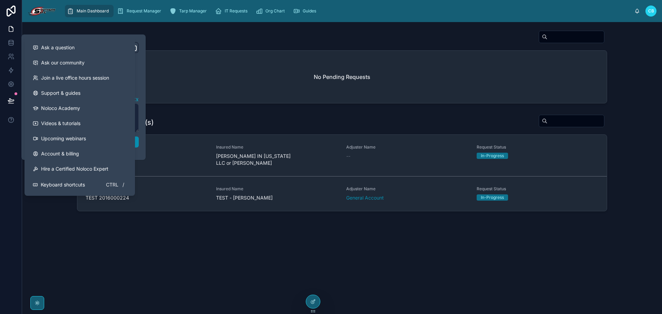
click at [138, 141] on button "Publish" at bounding box center [83, 142] width 110 height 11
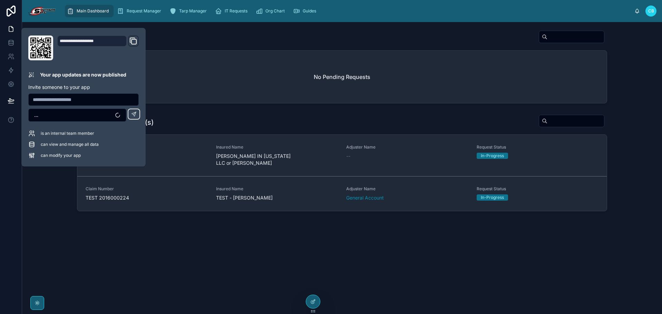
click at [284, 112] on div "In-Progress Request(s) Claim Number 1125000731 Insured Name GEORGE IN FLORIDA L…" at bounding box center [342, 163] width 629 height 102
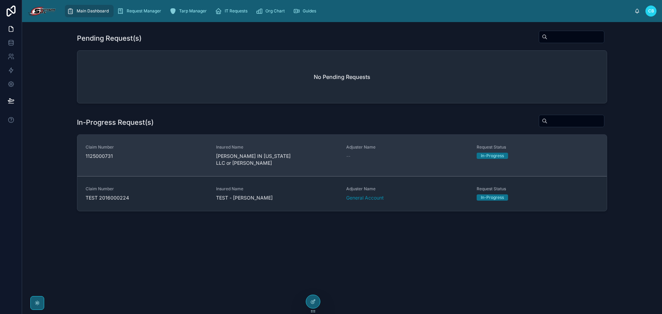
click at [169, 154] on span "1125000731" at bounding box center [147, 156] width 122 height 7
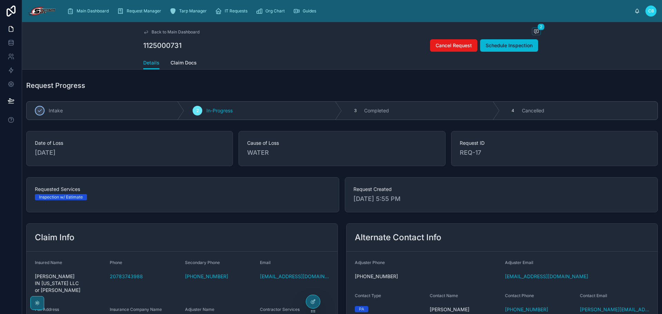
click at [353, 50] on div "1125000731 Cancel Request Schedule Inspection" at bounding box center [341, 45] width 397 height 13
click at [9, 7] on icon at bounding box center [11, 11] width 14 height 11
